Goal: Task Accomplishment & Management: Use online tool/utility

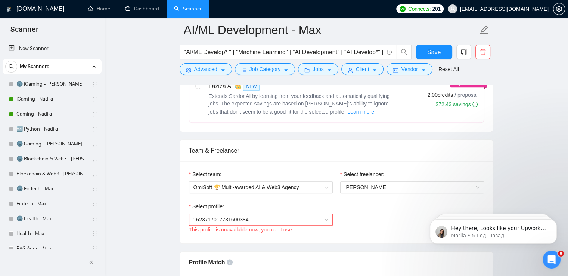
scroll to position [320, 0]
click at [381, 187] on span "[PERSON_NAME]" at bounding box center [366, 187] width 43 height 6
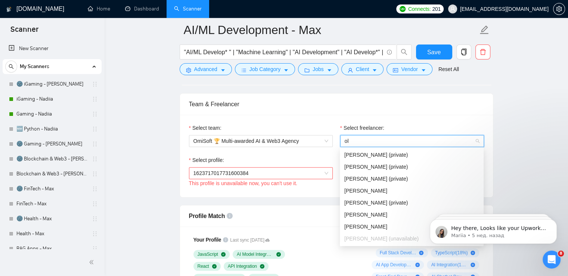
scroll to position [0, 0]
type input "o"
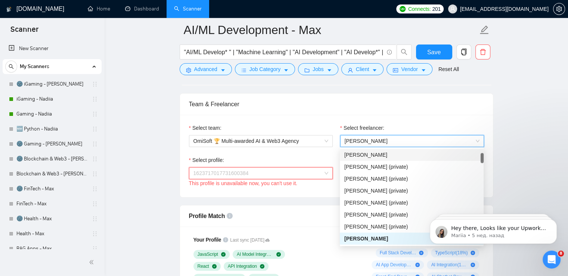
click at [285, 173] on span "1623717017731600384" at bounding box center [260, 172] width 135 height 11
click at [407, 138] on span "[PERSON_NAME]" at bounding box center [412, 140] width 135 height 11
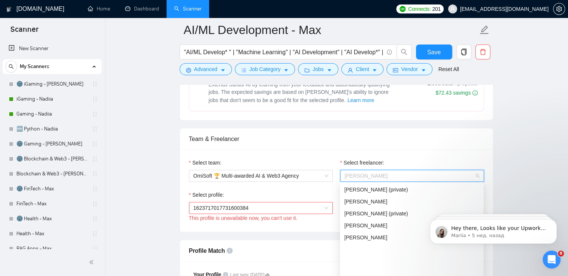
scroll to position [225, 0]
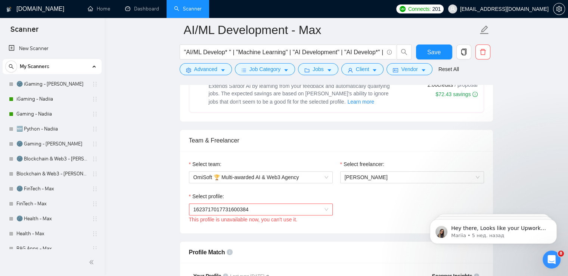
click at [417, 147] on div "Team & Freelancer" at bounding box center [336, 140] width 295 height 21
click at [236, 203] on div "1623717017731600384" at bounding box center [261, 209] width 144 height 12
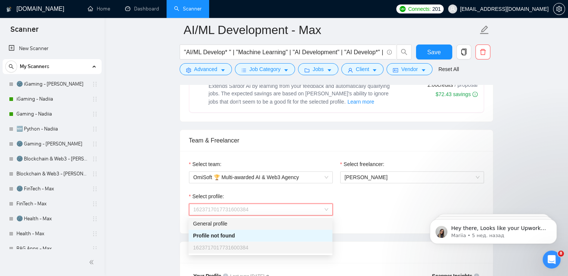
click at [235, 225] on div "General profile" at bounding box center [260, 223] width 135 height 8
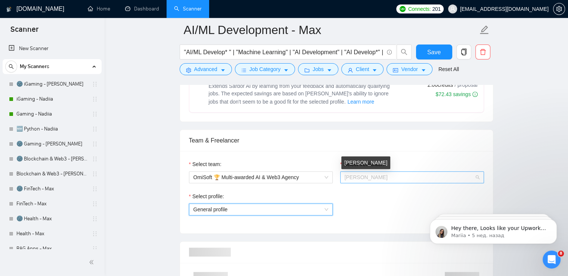
scroll to position [96, 0]
click at [384, 177] on span "[PERSON_NAME]" at bounding box center [366, 177] width 43 height 6
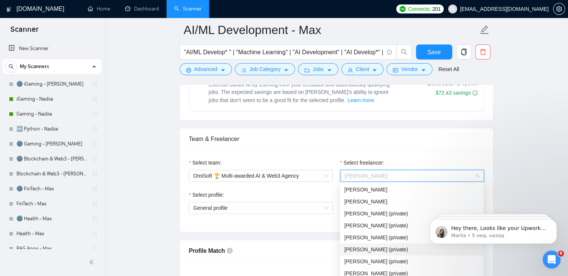
scroll to position [321, 0]
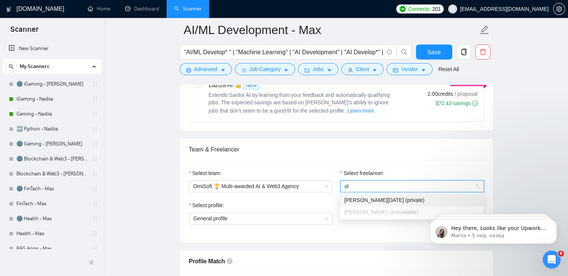
type input "o"
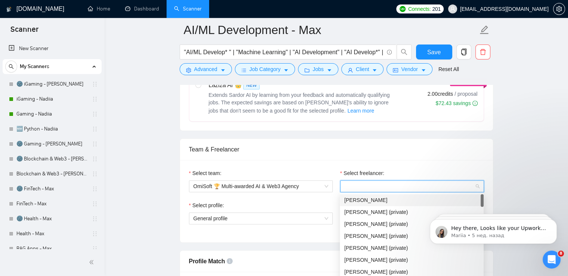
scroll to position [12, 0]
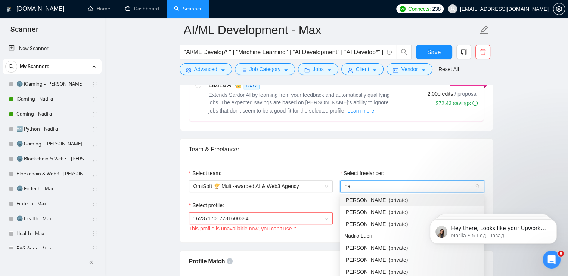
type input "n"
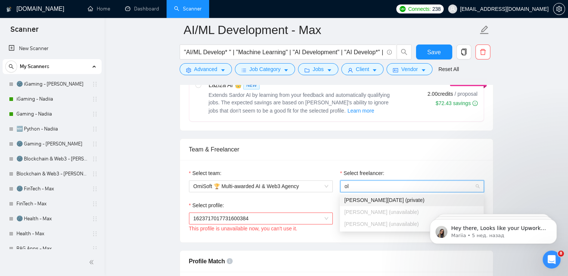
type input "o"
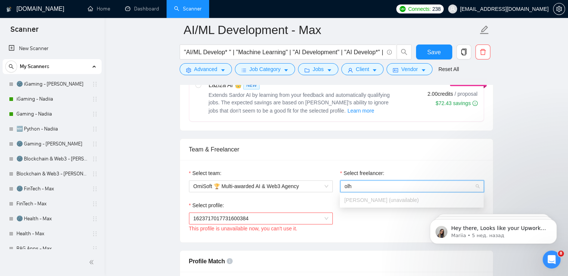
scroll to position [339, 0]
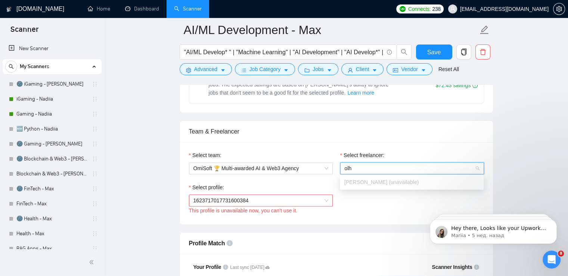
type input "olh"
